Goal: Navigation & Orientation: Find specific page/section

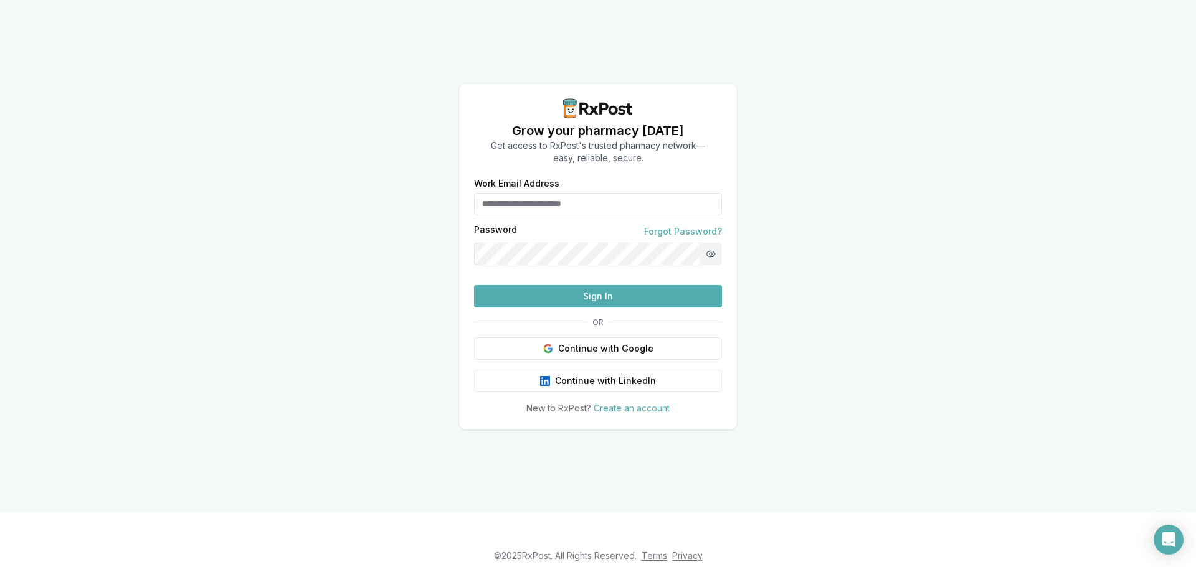
type input "**********"
click at [713, 243] on button "Show password" at bounding box center [711, 254] width 22 height 22
click at [586, 308] on button "Sign In" at bounding box center [598, 296] width 248 height 22
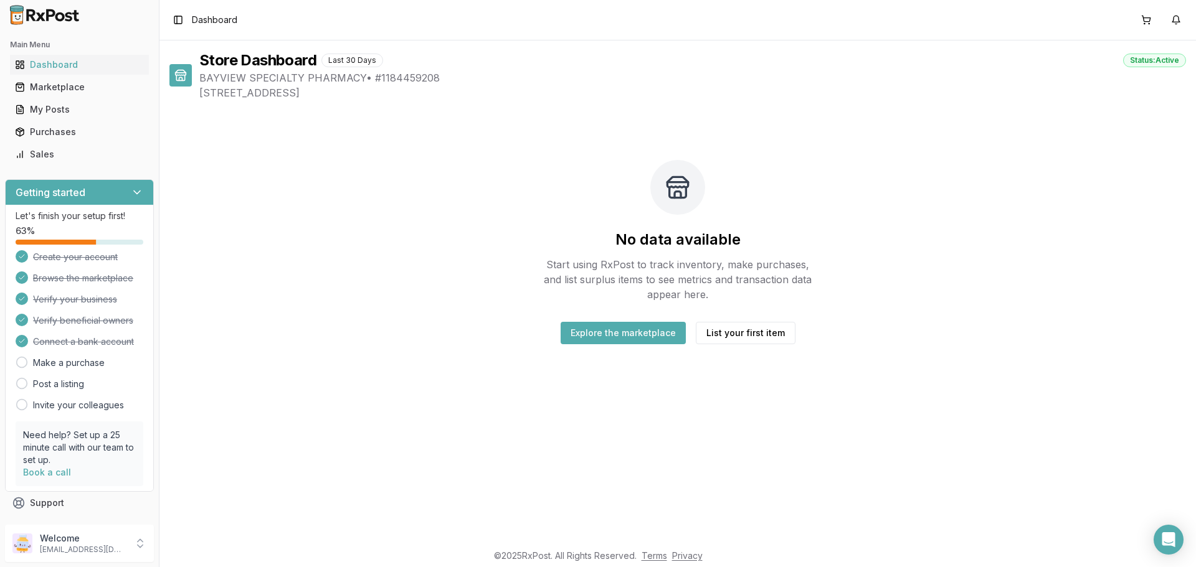
click at [644, 332] on button "Explore the marketplace" at bounding box center [623, 333] width 125 height 22
